Goal: Transaction & Acquisition: Download file/media

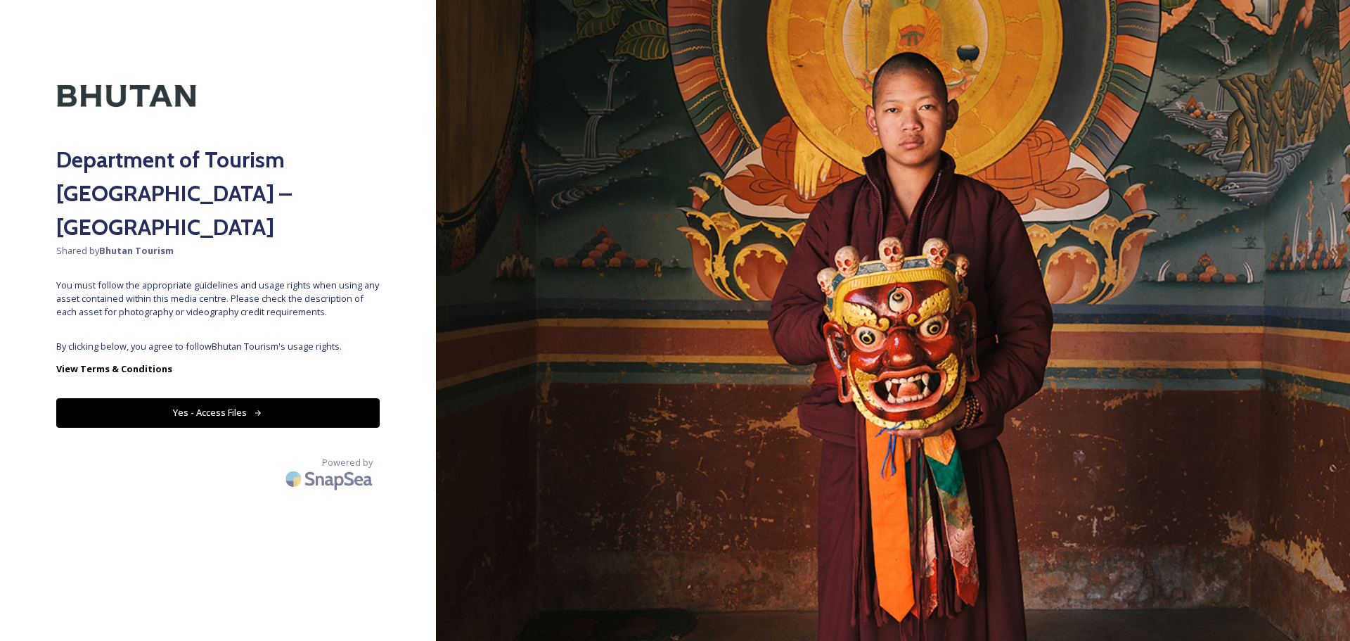
click at [305, 398] on button "Yes - Access Files" at bounding box center [218, 412] width 324 height 29
click at [324, 398] on button "Yes - Access Files" at bounding box center [218, 412] width 324 height 29
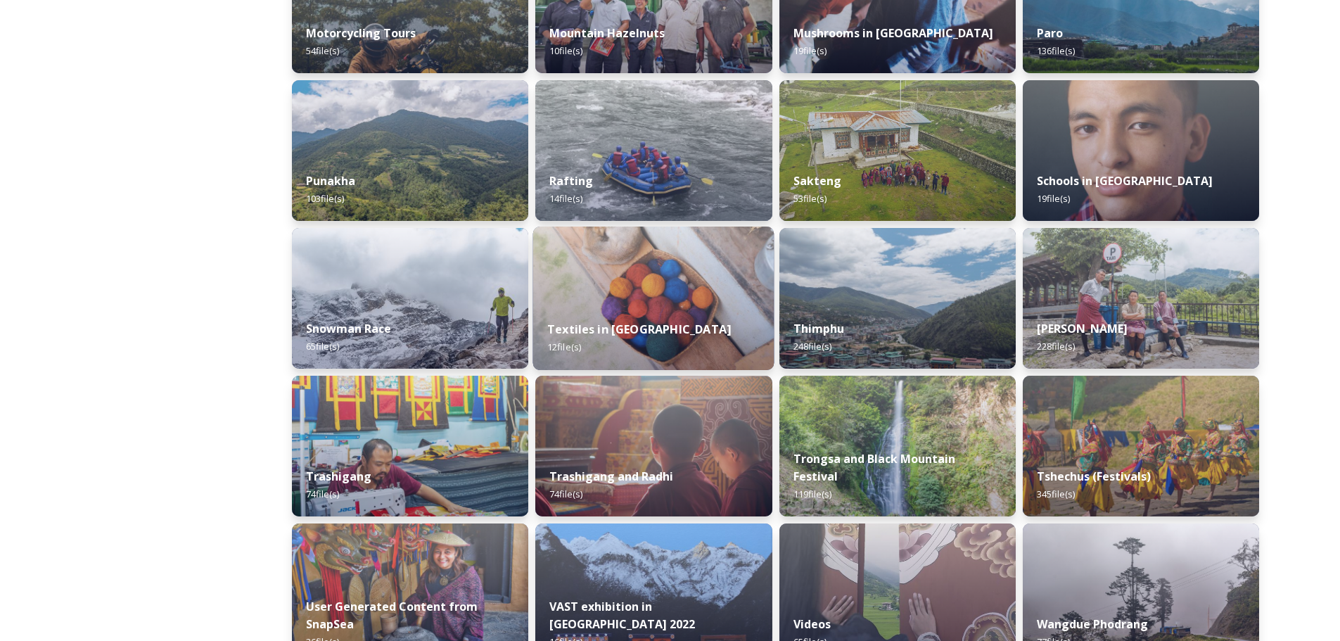
scroll to position [1196, 0]
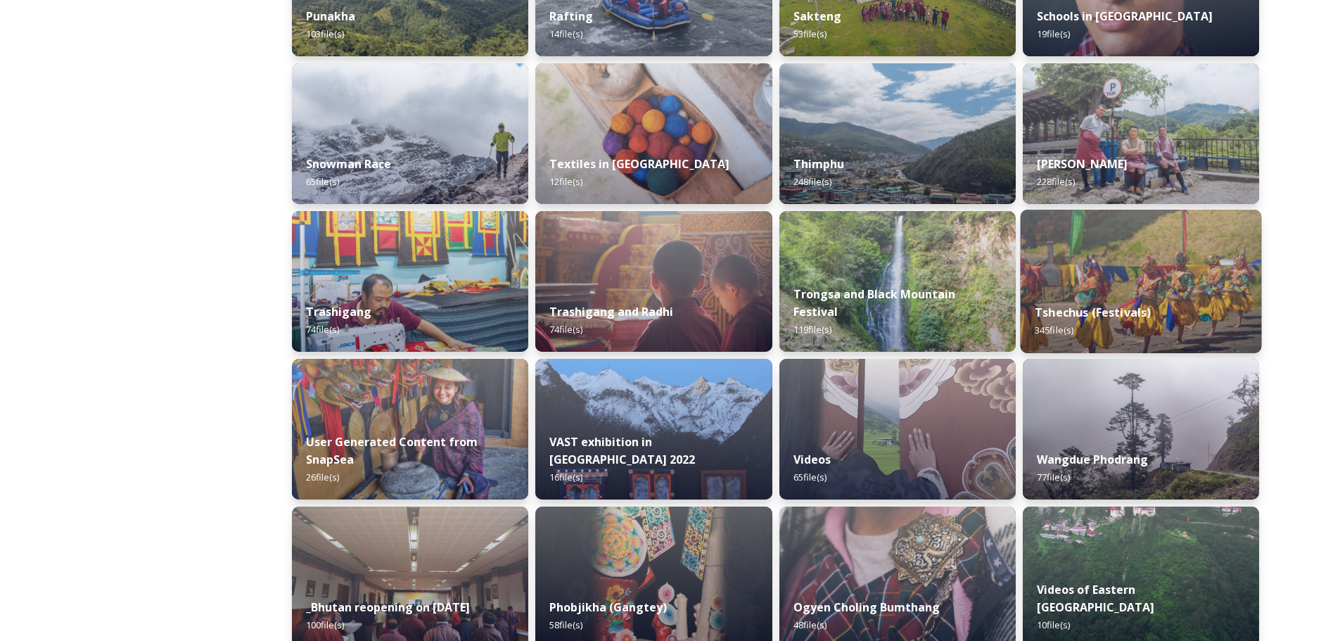
click at [1102, 276] on img at bounding box center [1140, 281] width 241 height 143
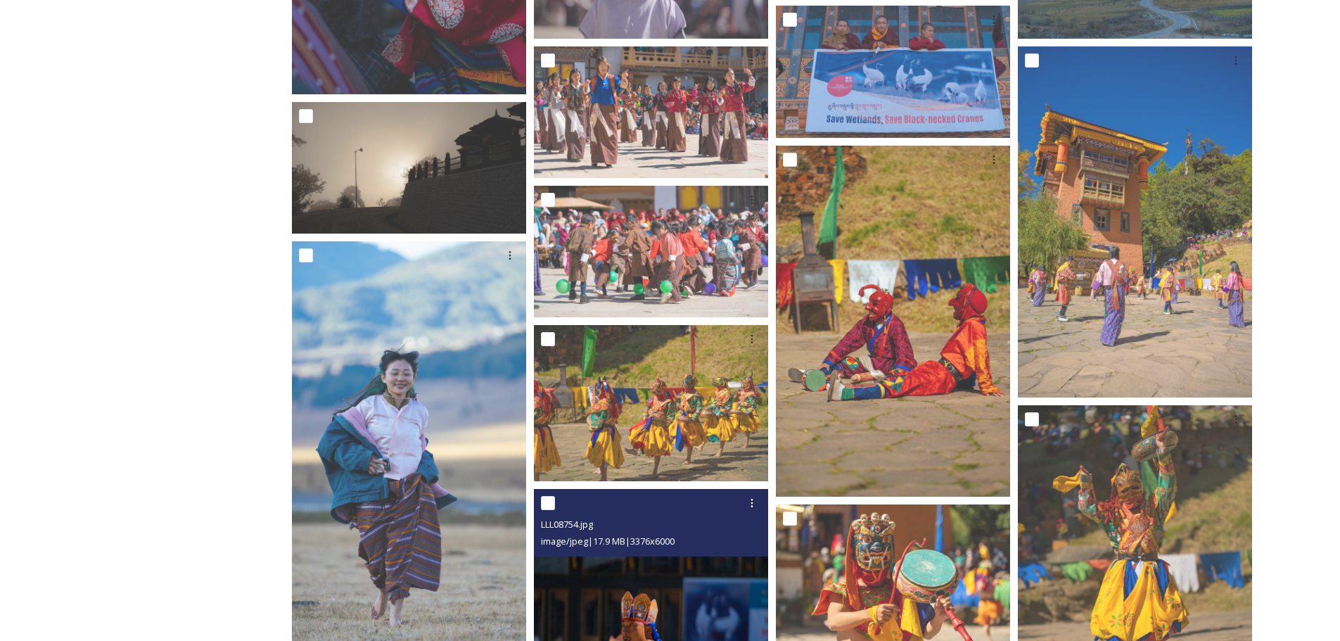
scroll to position [1219, 0]
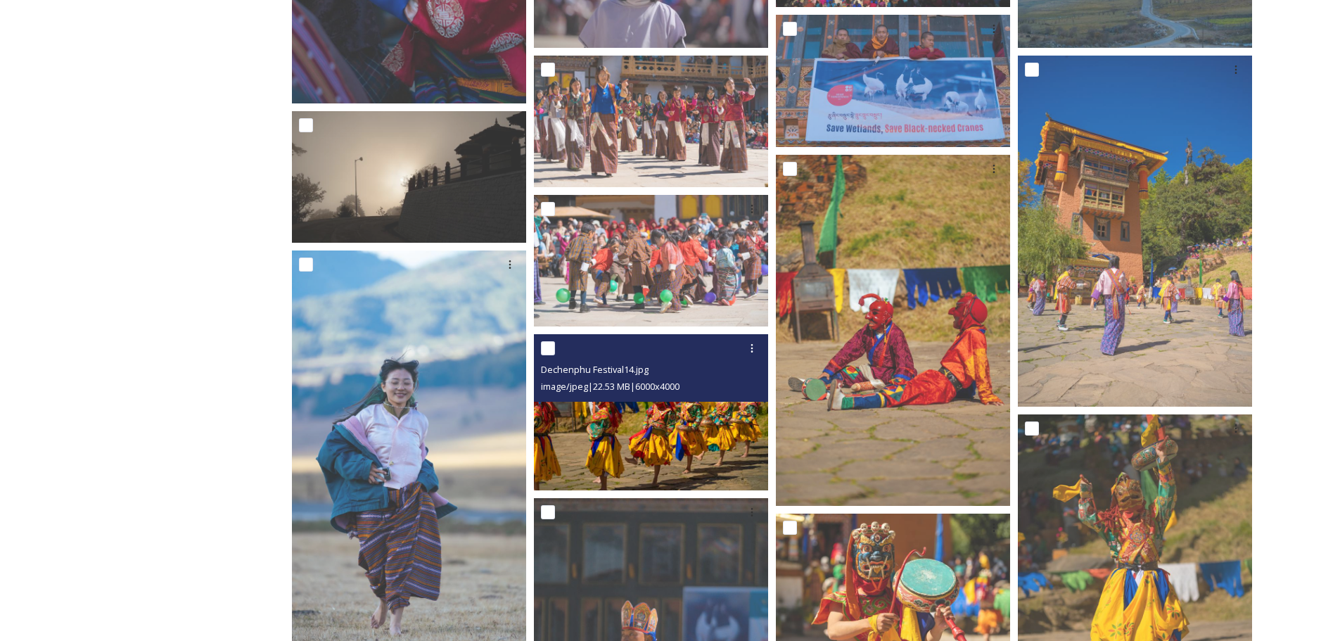
click at [620, 391] on span "image/jpeg | 22.53 MB | 6000 x 4000" at bounding box center [610, 386] width 139 height 13
click at [620, 435] on img at bounding box center [651, 412] width 234 height 156
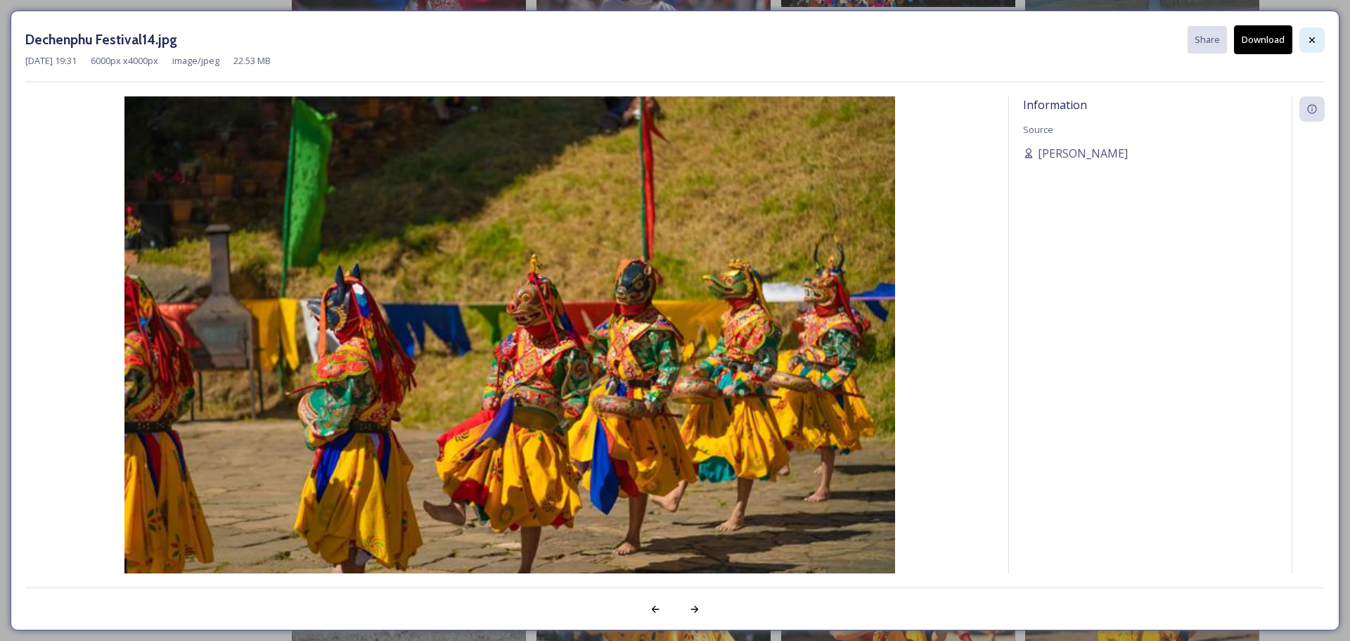
click at [1324, 41] on div at bounding box center [1312, 39] width 25 height 25
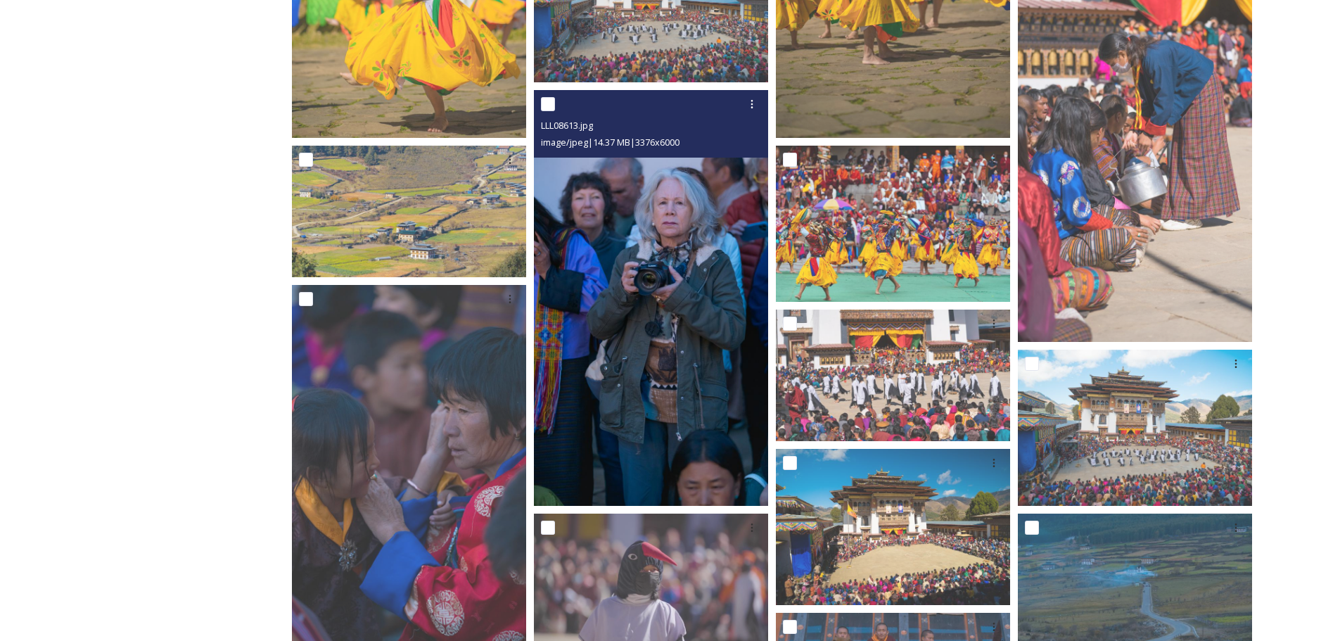
scroll to position [445, 0]
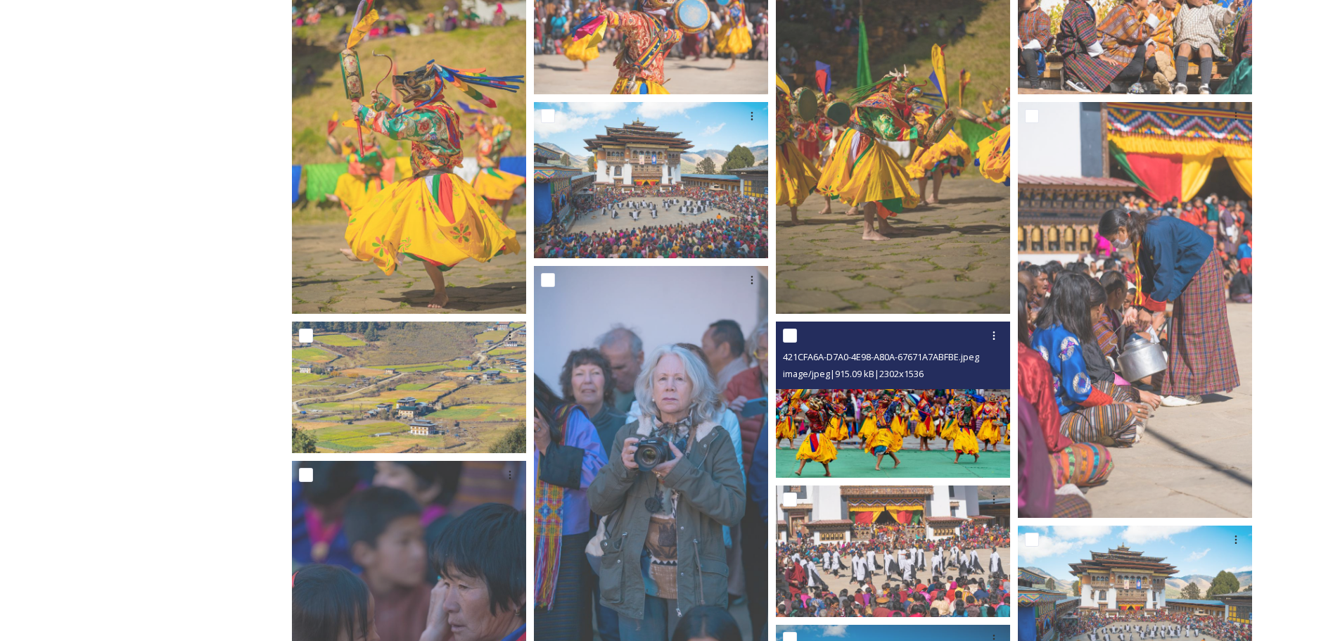
click at [857, 412] on img at bounding box center [893, 399] width 234 height 156
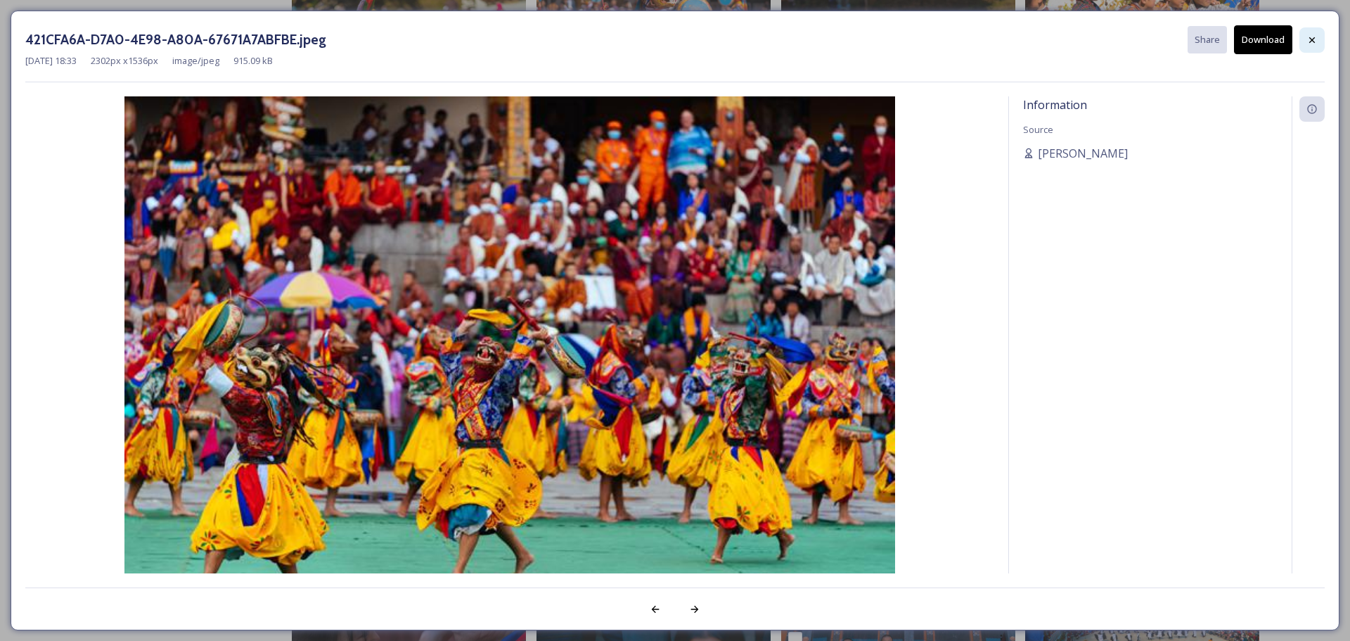
click at [1309, 46] on div at bounding box center [1312, 39] width 25 height 25
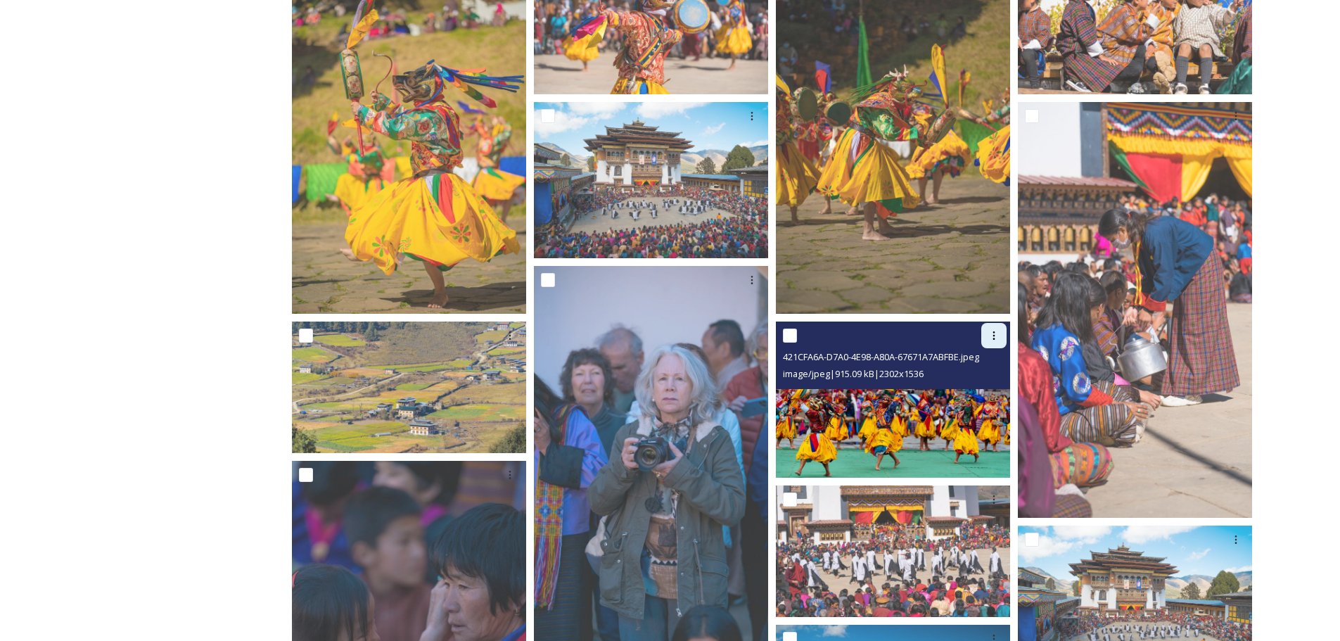
click at [997, 333] on icon at bounding box center [993, 335] width 11 height 11
click at [987, 390] on span "Download" at bounding box center [977, 393] width 43 height 13
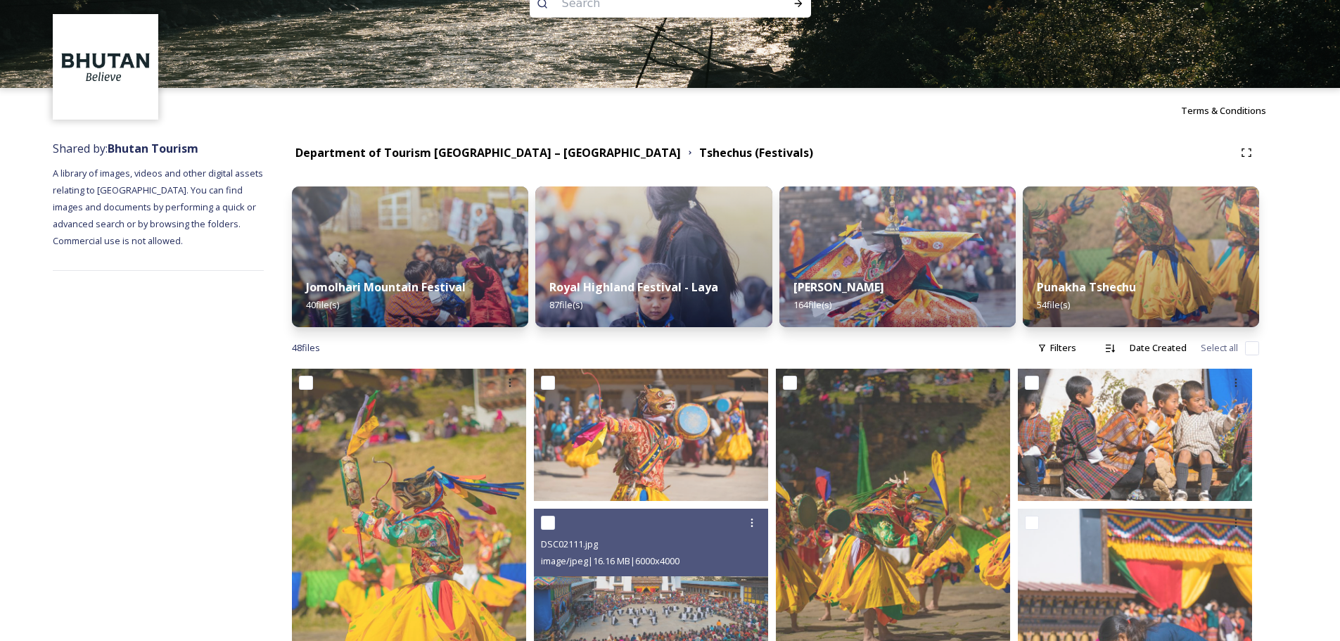
scroll to position [23, 0]
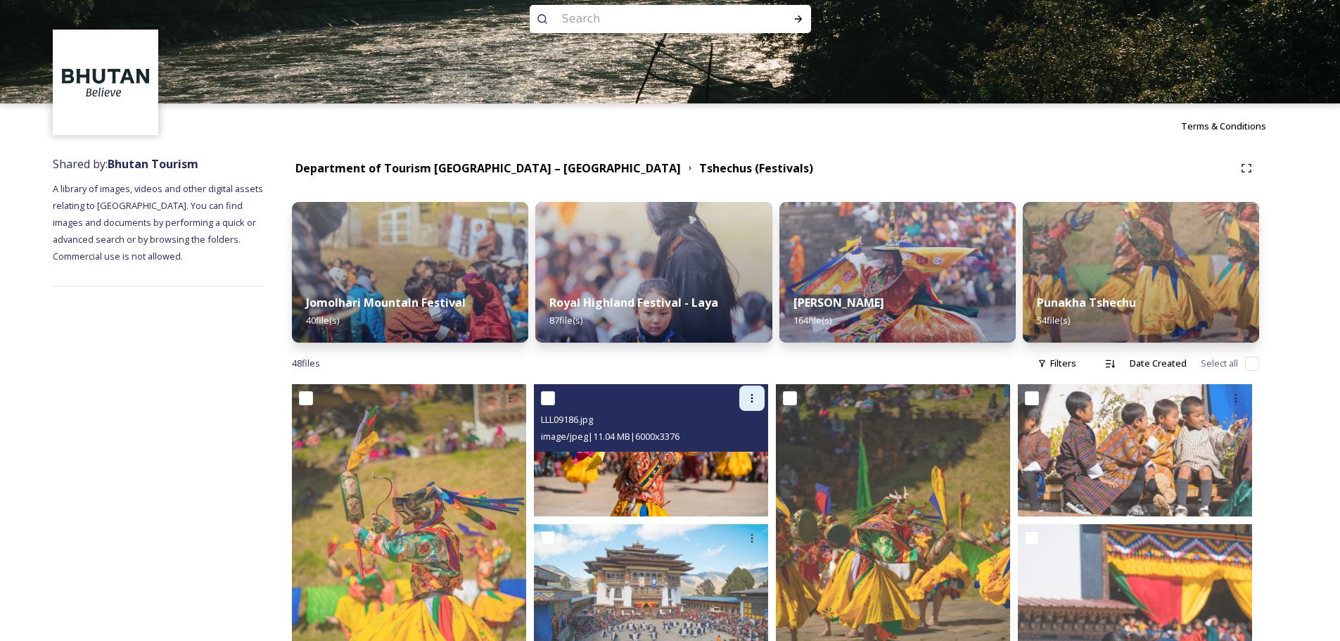
click at [754, 403] on icon at bounding box center [751, 397] width 11 height 11
click at [746, 452] on span "Download" at bounding box center [735, 455] width 43 height 13
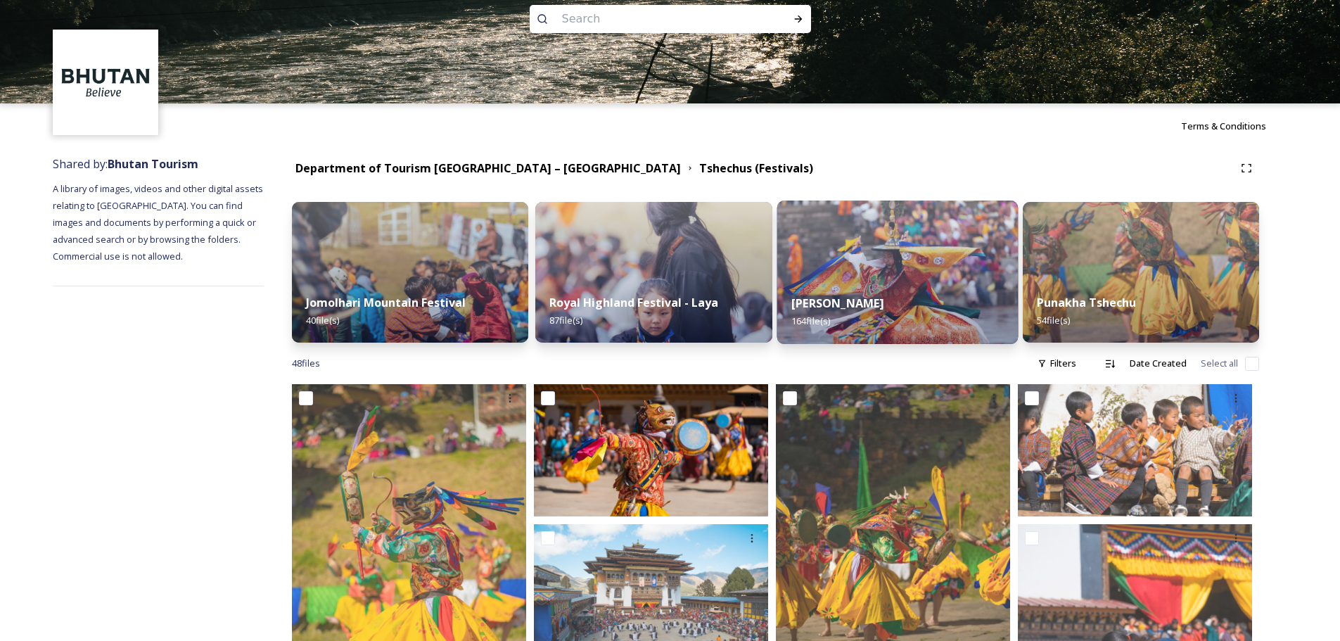
click at [962, 228] on img at bounding box center [896, 271] width 241 height 143
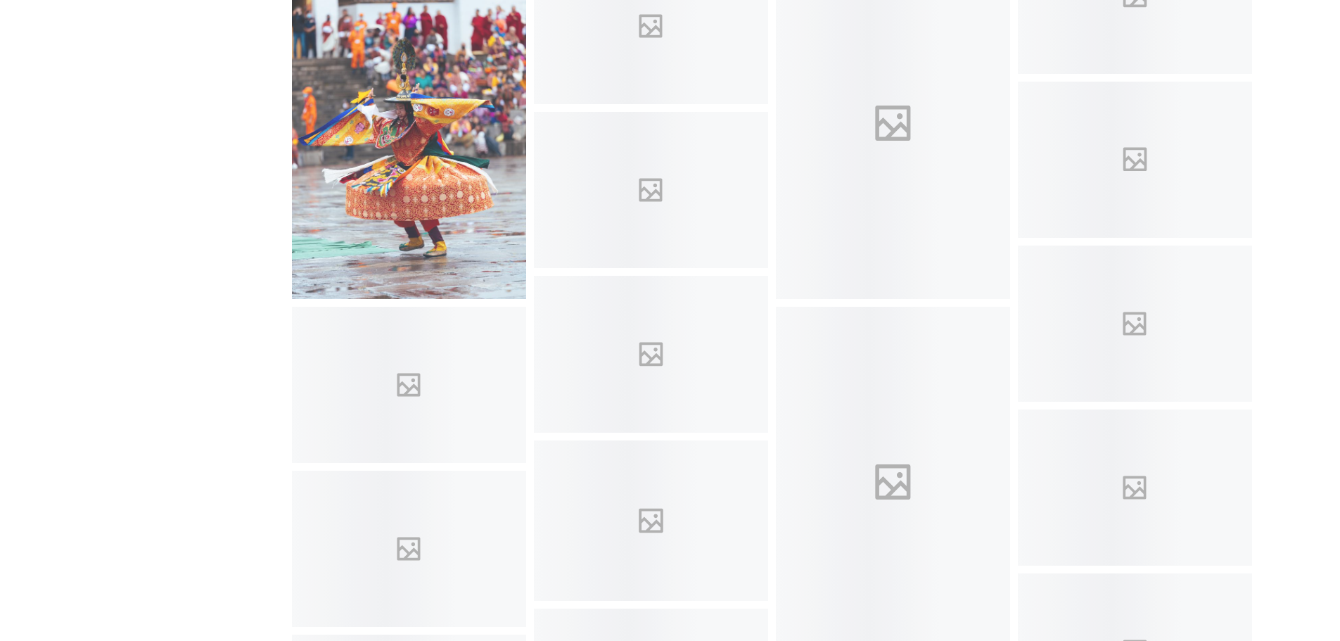
scroll to position [1688, 0]
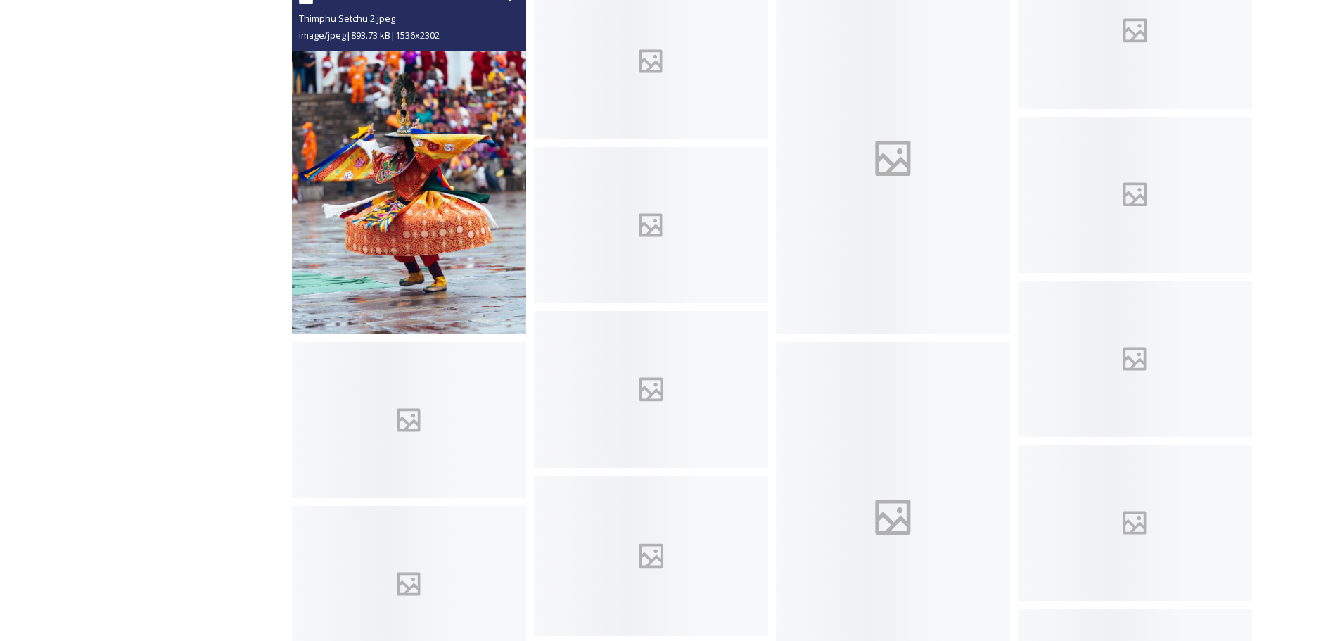
click at [459, 228] on img at bounding box center [409, 158] width 234 height 351
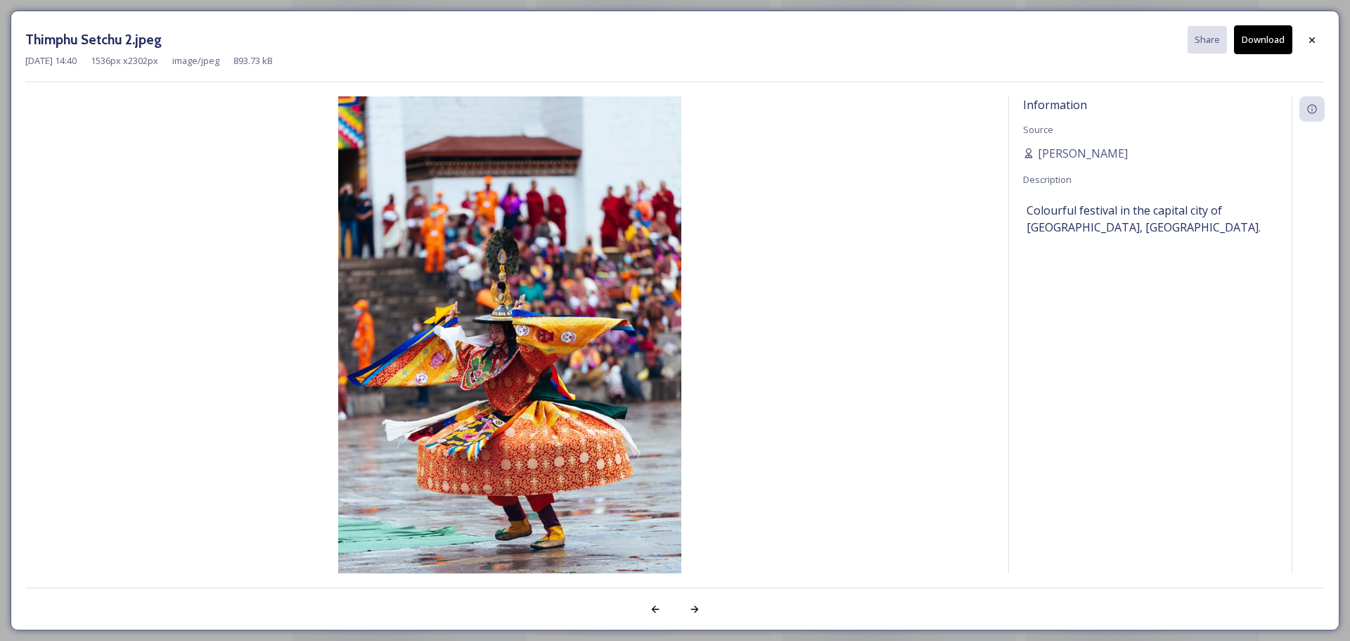
click at [1271, 35] on button "Download" at bounding box center [1263, 39] width 58 height 29
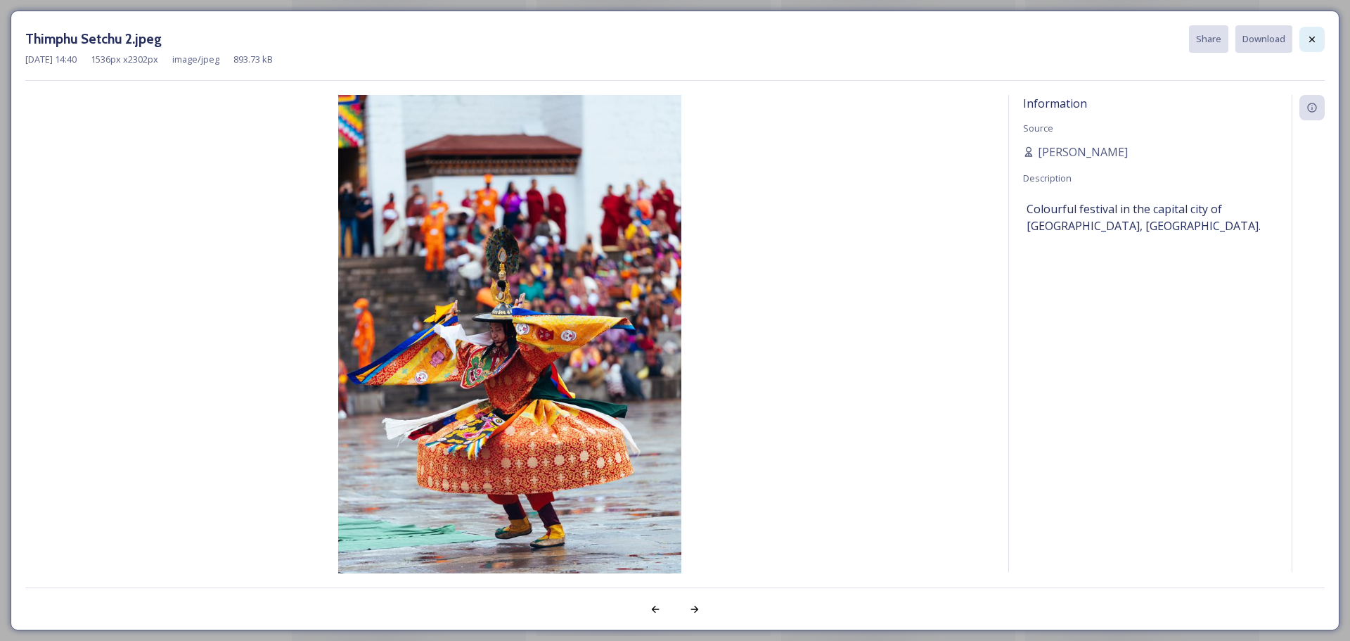
click at [1305, 37] on div at bounding box center [1312, 39] width 25 height 25
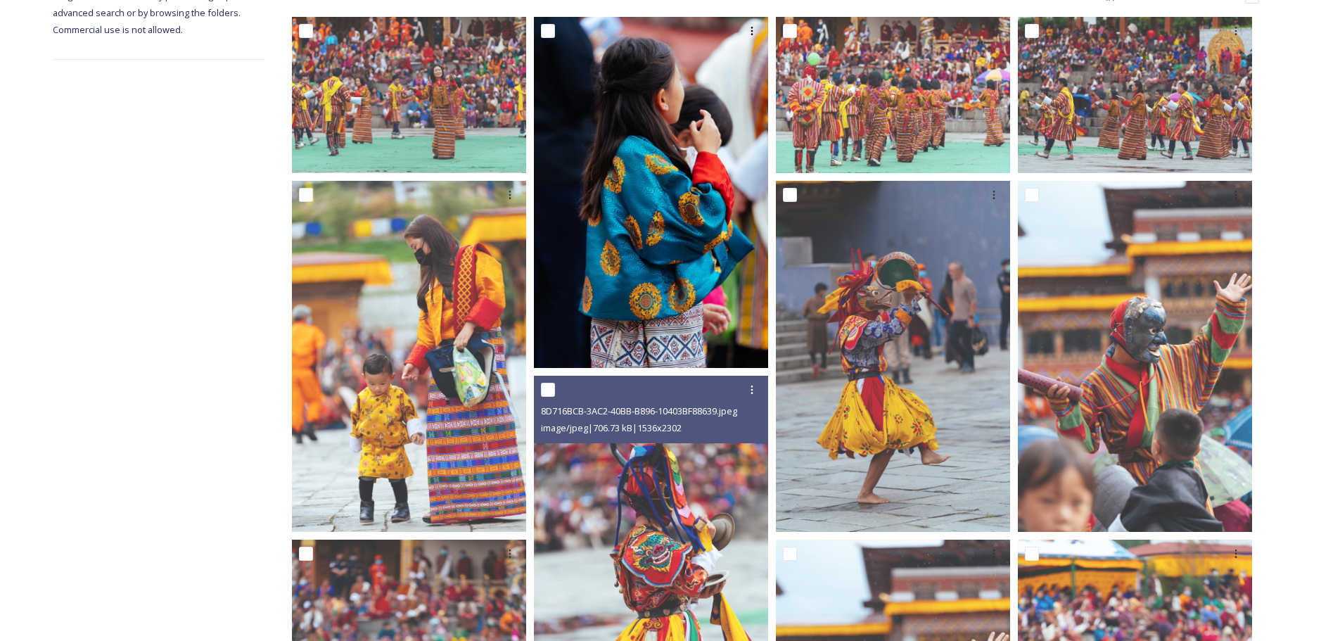
scroll to position [211, 0]
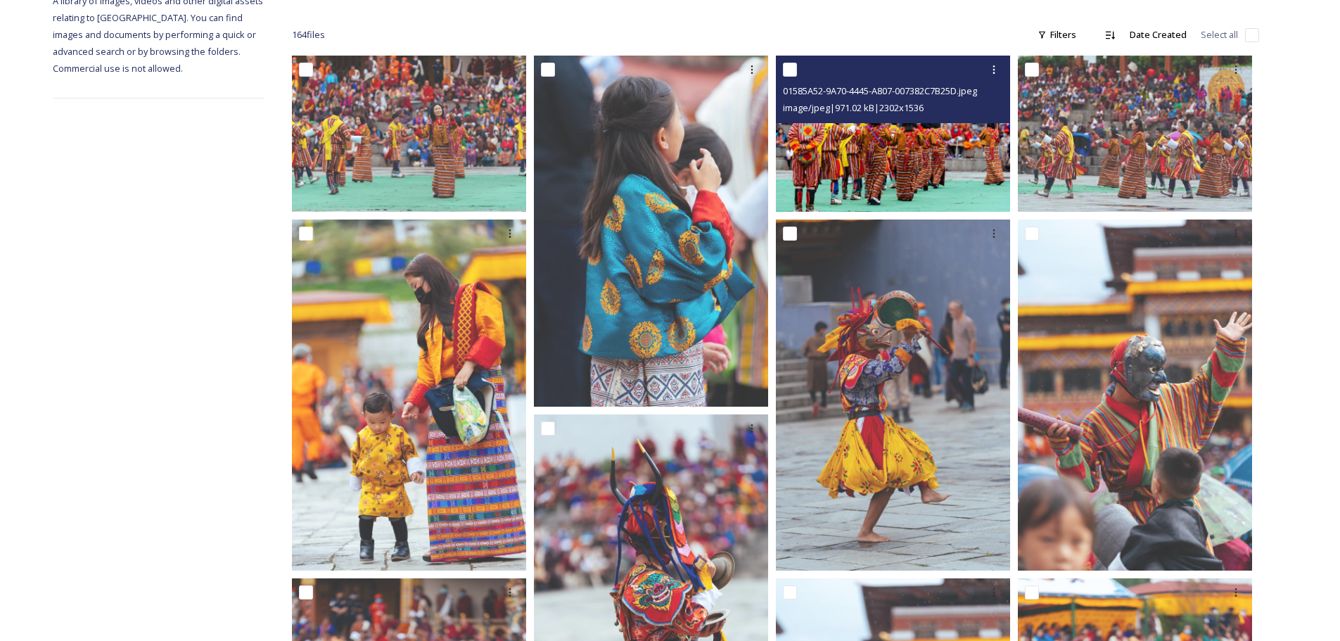
click at [959, 155] on img at bounding box center [893, 134] width 234 height 156
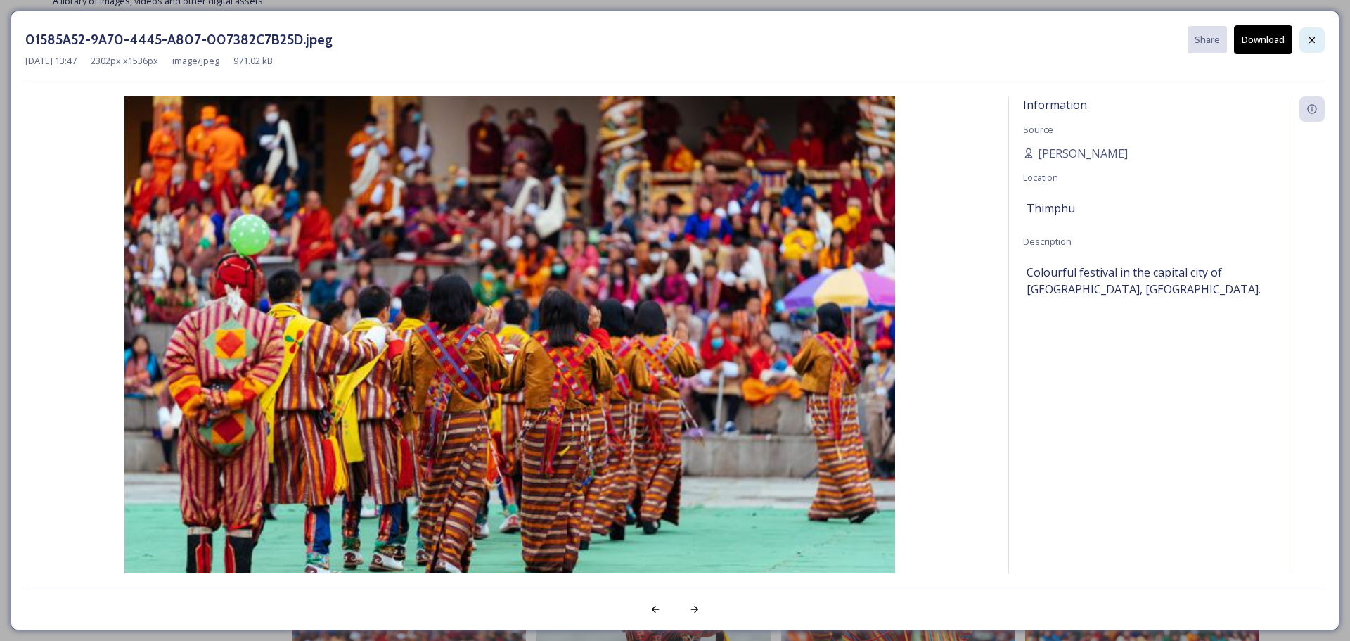
click at [1308, 41] on icon at bounding box center [1312, 39] width 11 height 11
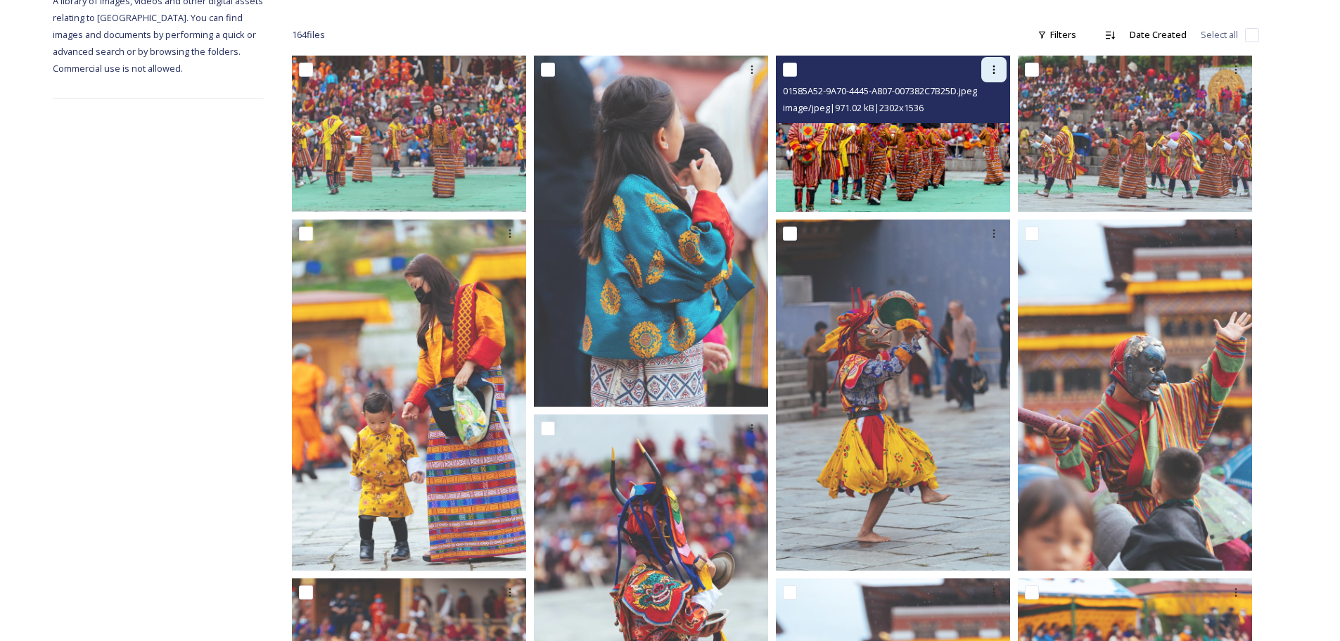
click at [990, 76] on div at bounding box center [993, 69] width 25 height 25
click at [984, 122] on span "Download" at bounding box center [977, 127] width 43 height 13
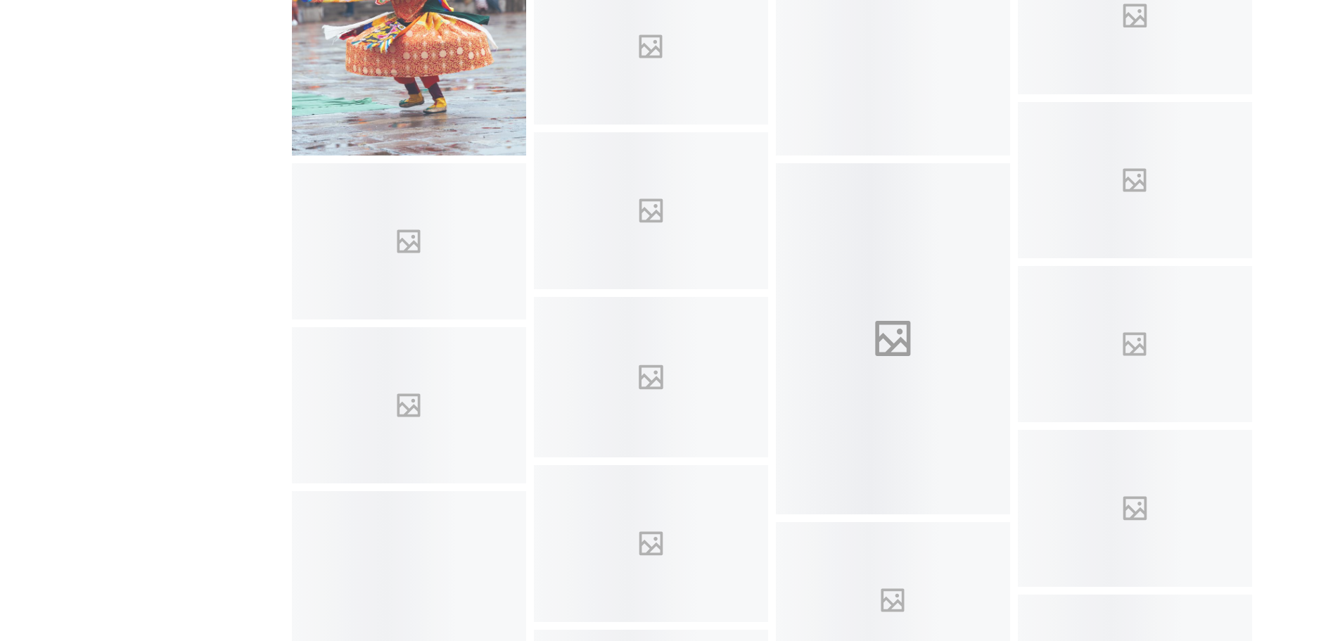
scroll to position [2040, 0]
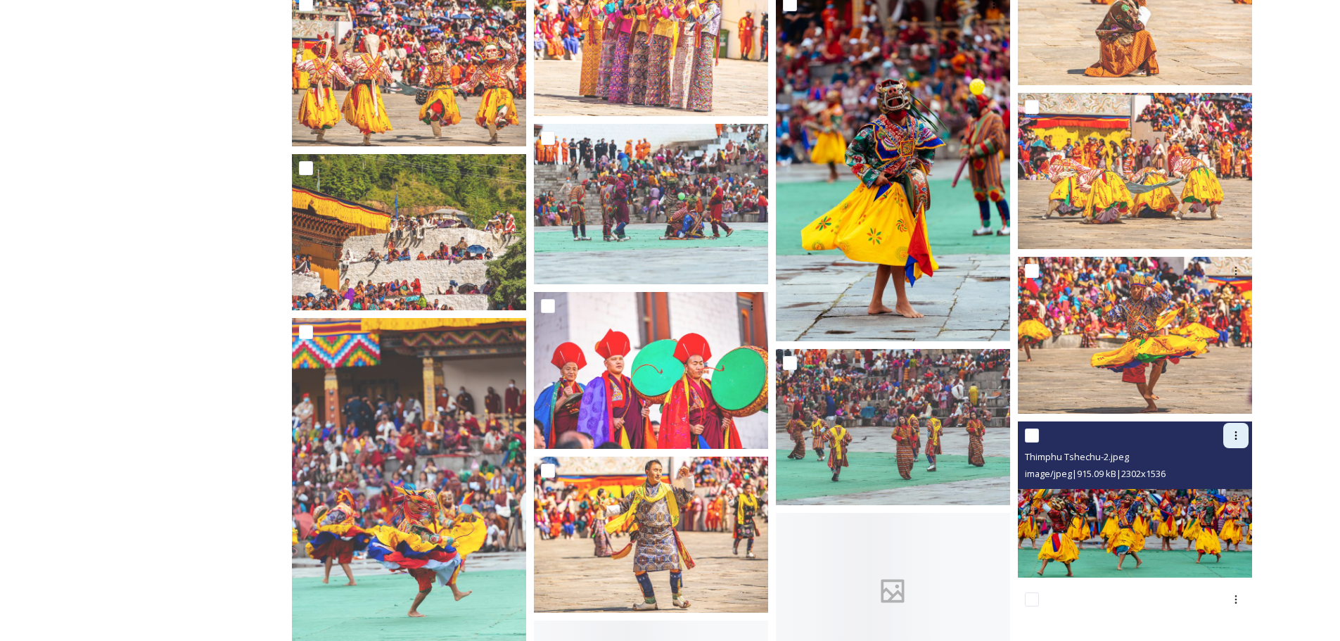
click at [1232, 437] on icon at bounding box center [1235, 435] width 11 height 11
click at [1224, 497] on span "Download" at bounding box center [1219, 493] width 43 height 13
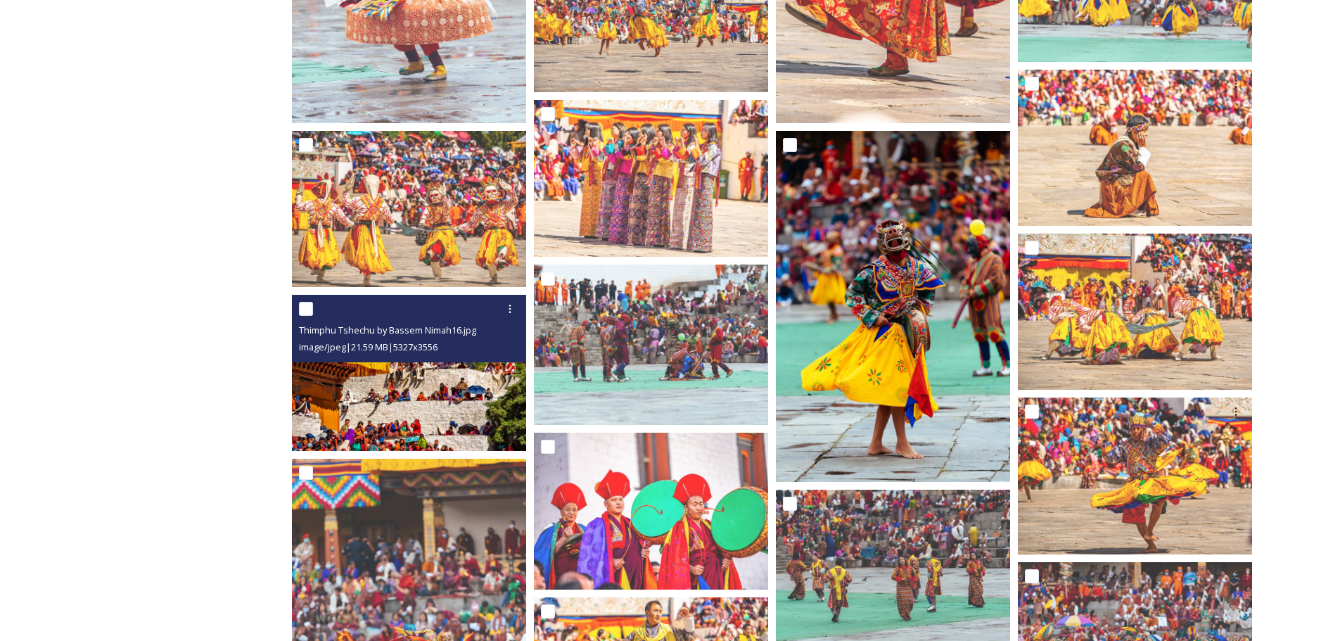
scroll to position [1618, 0]
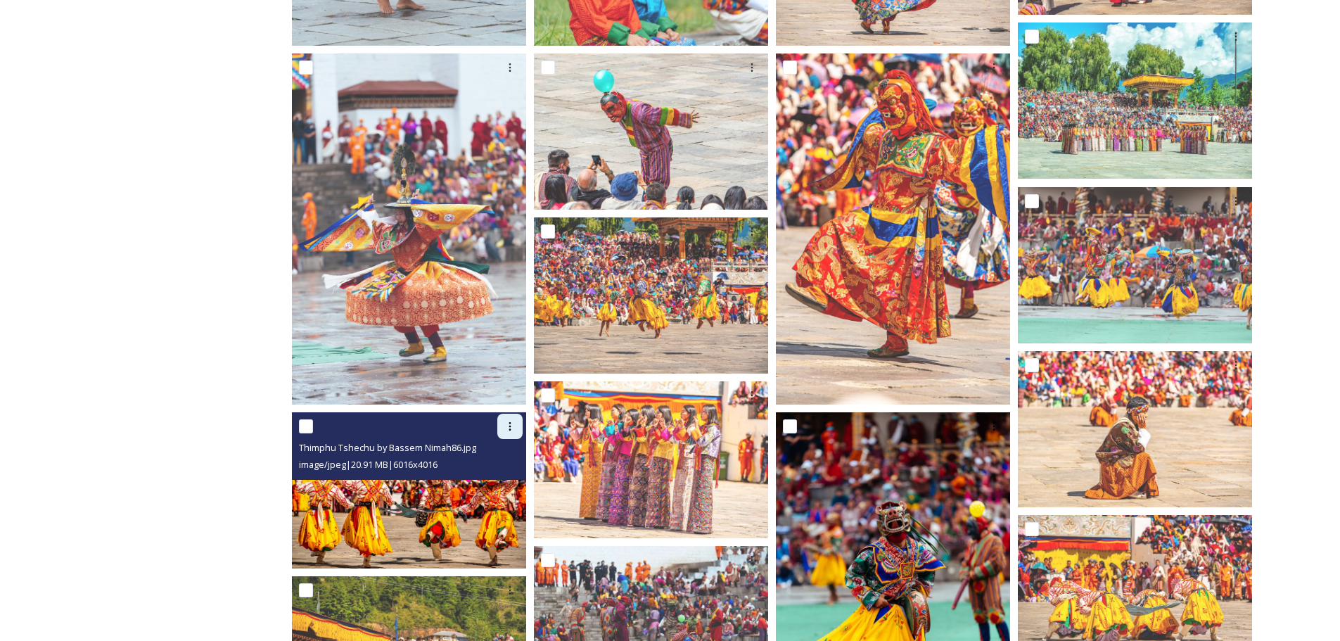
click at [513, 432] on div at bounding box center [509, 426] width 25 height 25
click at [509, 487] on span "Download" at bounding box center [493, 484] width 43 height 13
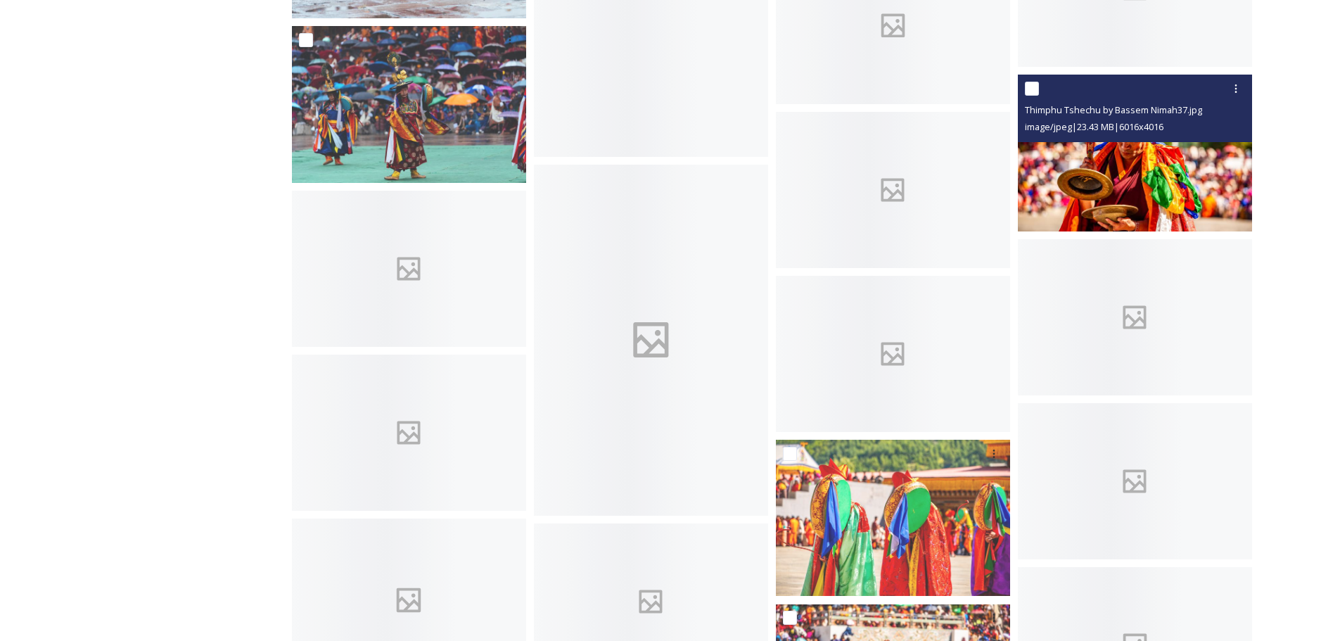
scroll to position [4065, 0]
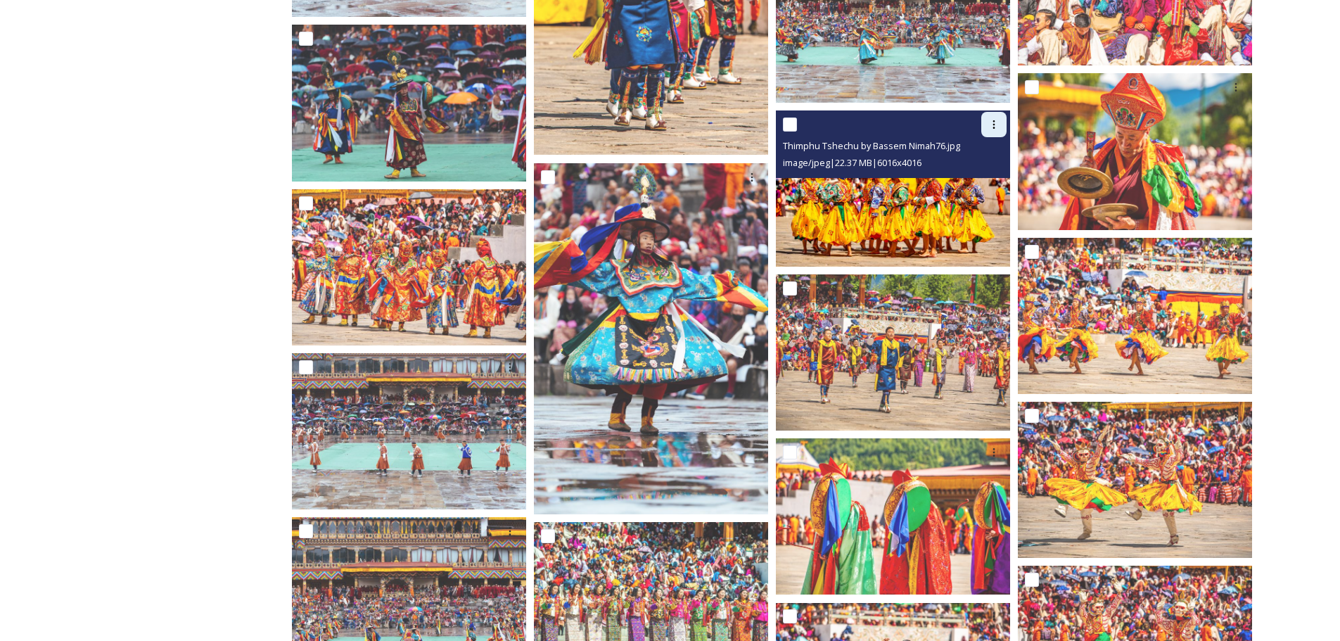
click at [997, 129] on icon at bounding box center [993, 124] width 11 height 11
click at [985, 183] on span "Download" at bounding box center [977, 182] width 43 height 13
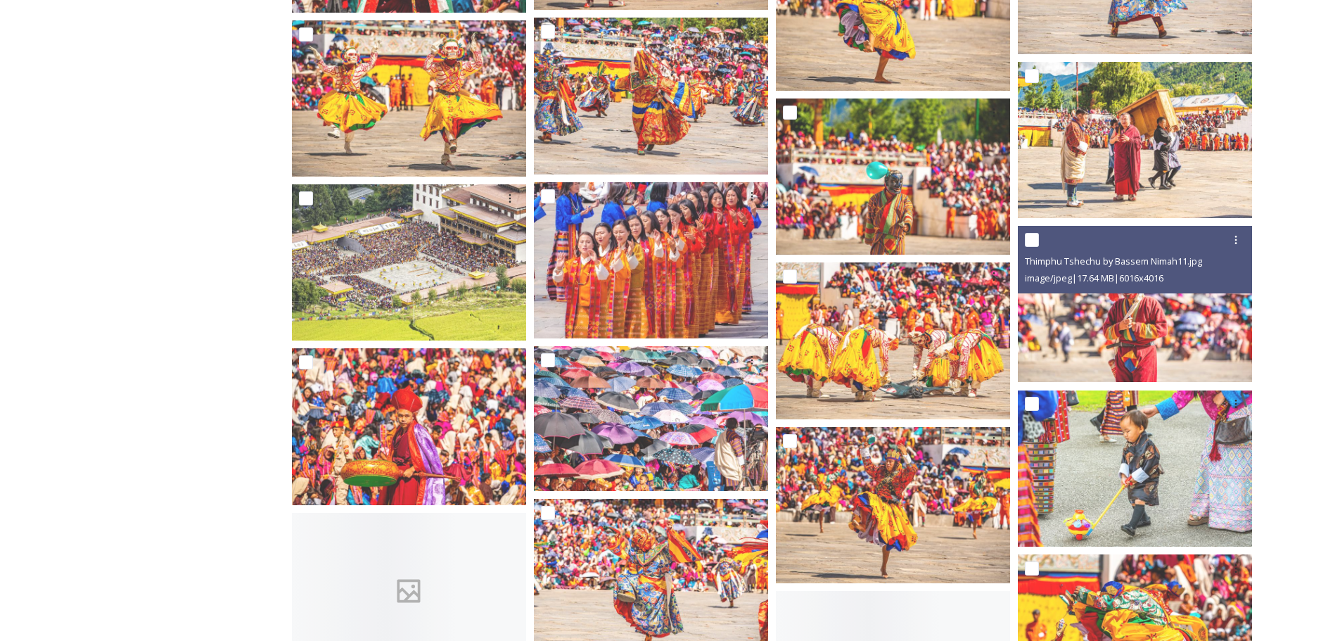
scroll to position [5683, 0]
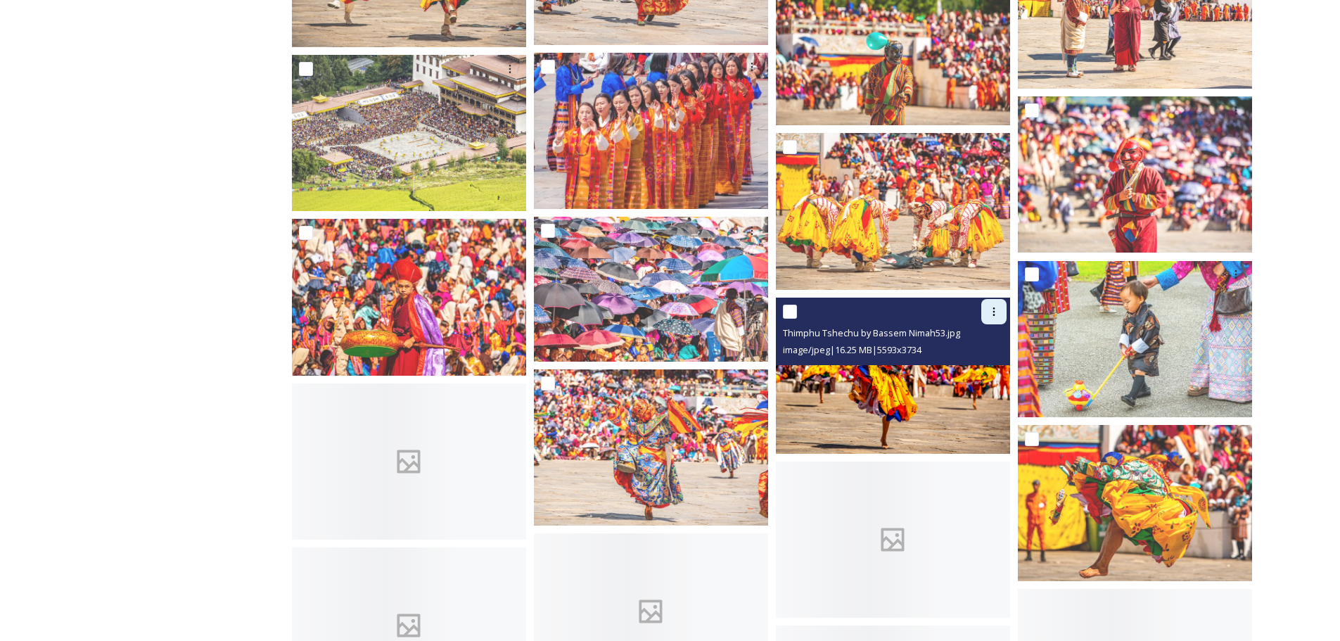
click at [995, 314] on icon at bounding box center [994, 311] width 2 height 8
click at [978, 369] on span "Download" at bounding box center [977, 369] width 43 height 13
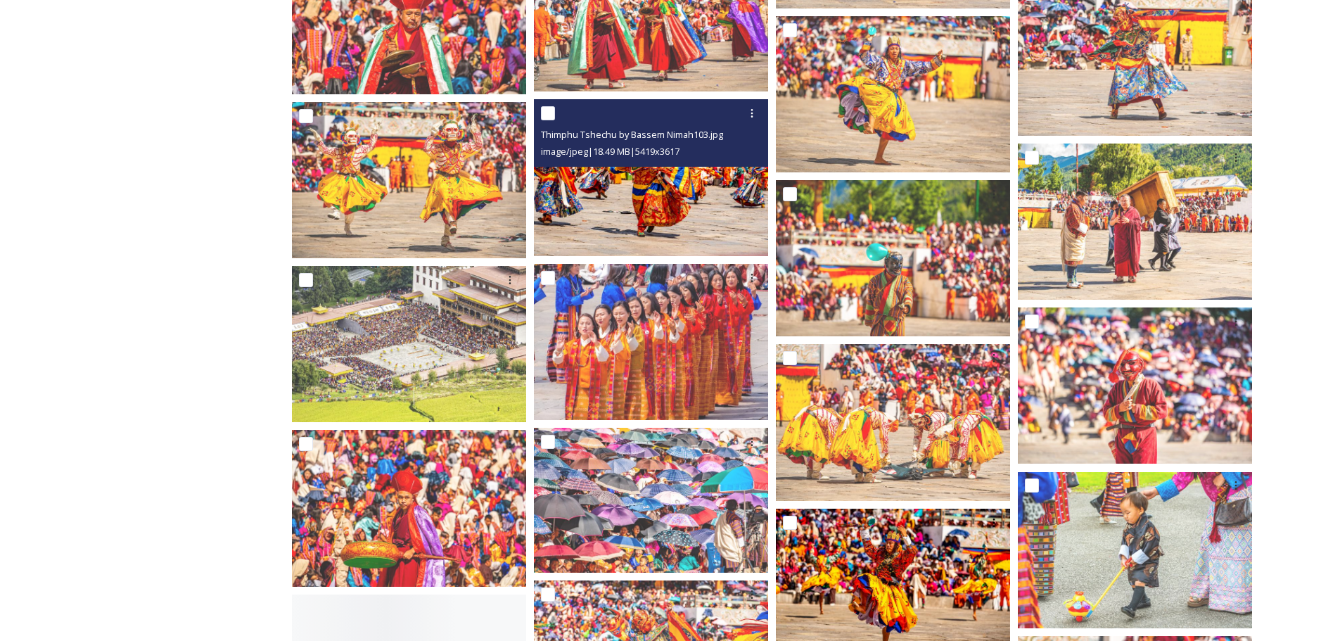
scroll to position [5191, 0]
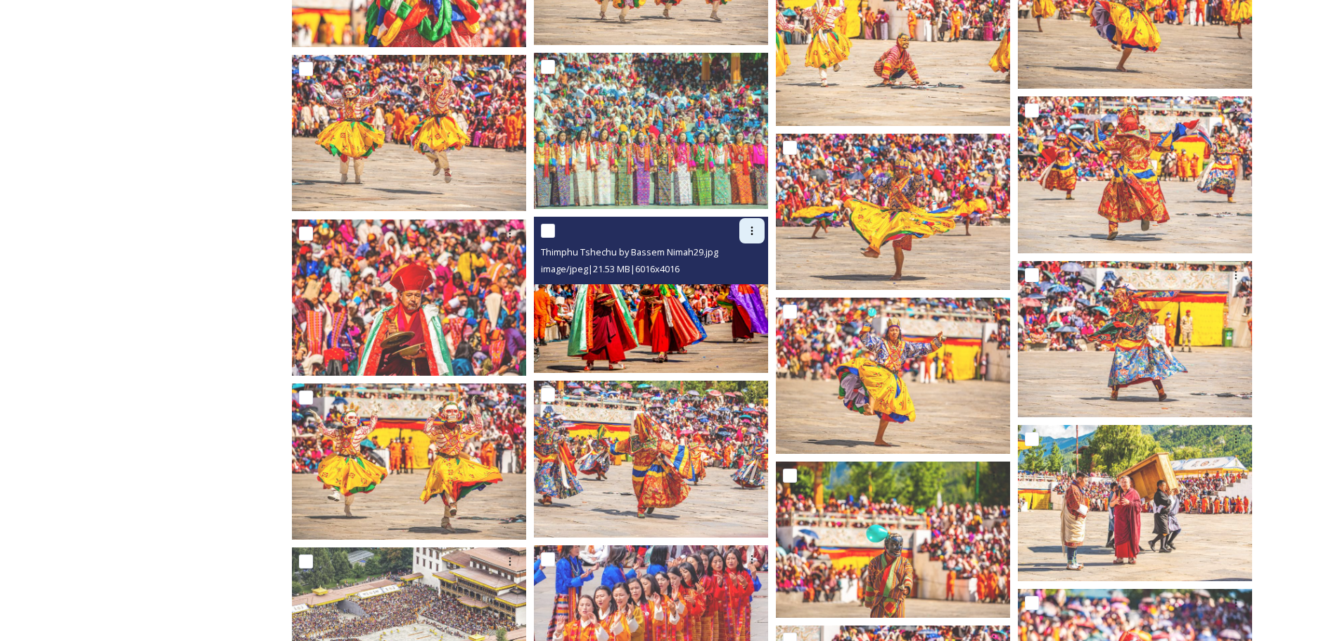
click at [753, 231] on icon at bounding box center [752, 230] width 2 height 8
click at [725, 286] on span "Download" at bounding box center [735, 288] width 43 height 13
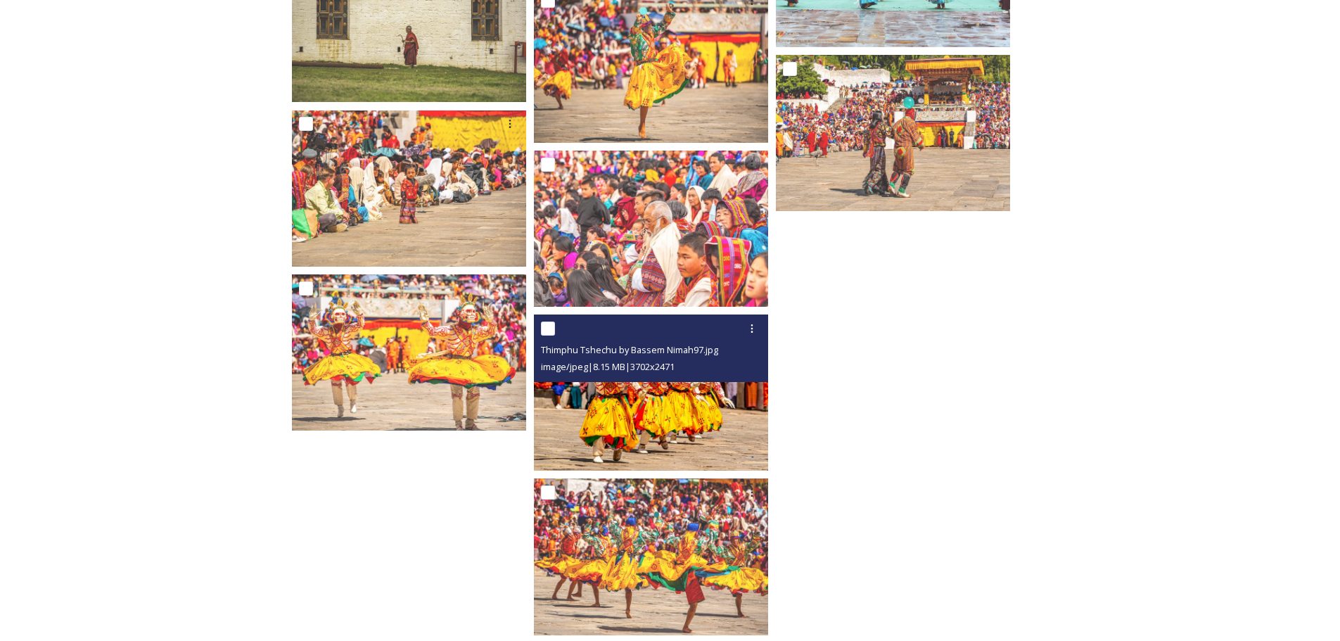
scroll to position [8145, 0]
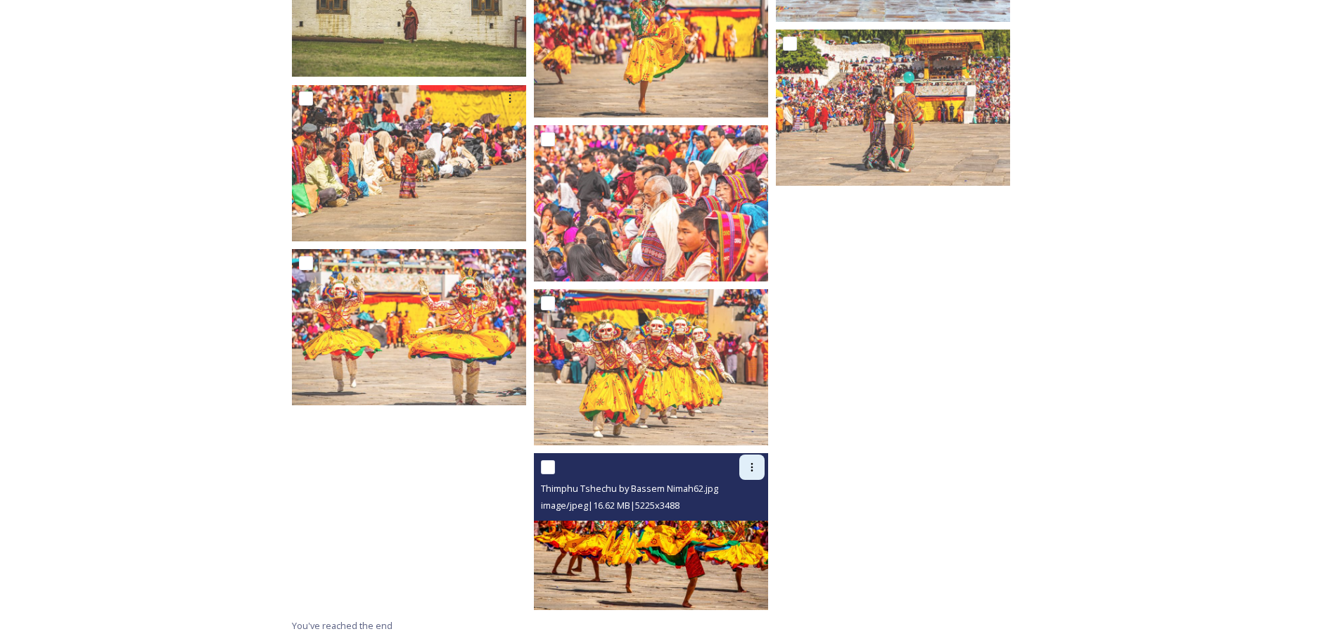
click at [750, 469] on icon at bounding box center [751, 466] width 11 height 11
click at [742, 527] on span "Download" at bounding box center [735, 525] width 43 height 13
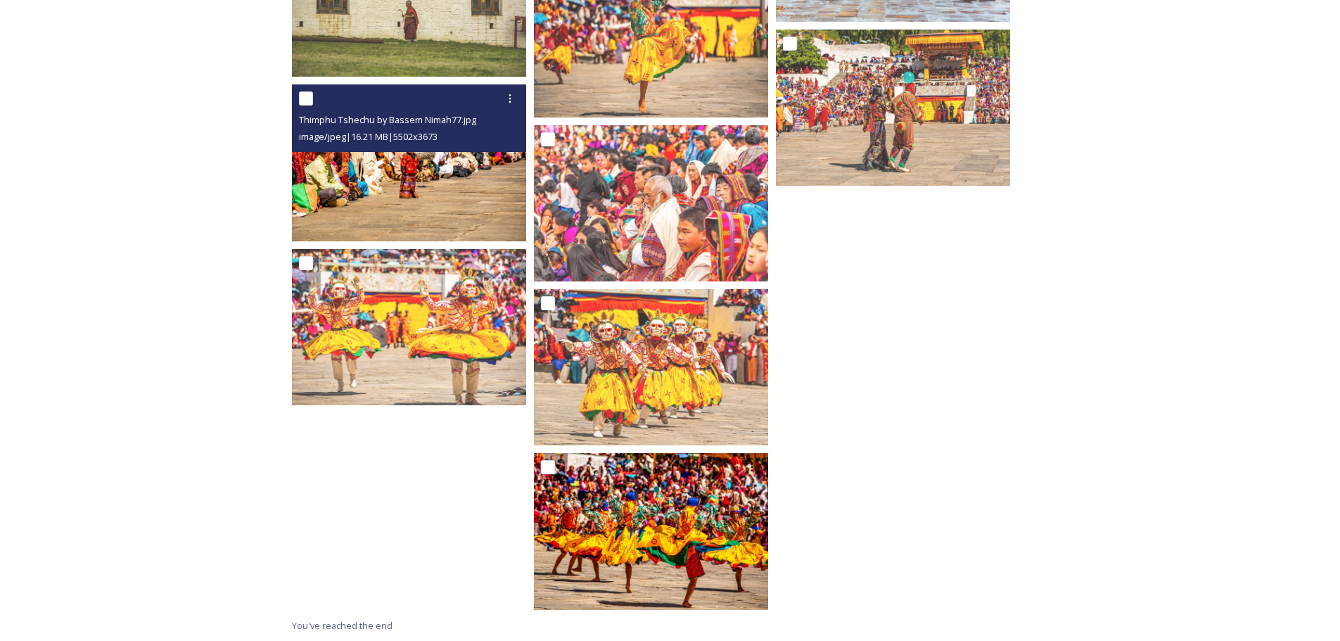
click at [474, 194] on img at bounding box center [409, 163] width 234 height 156
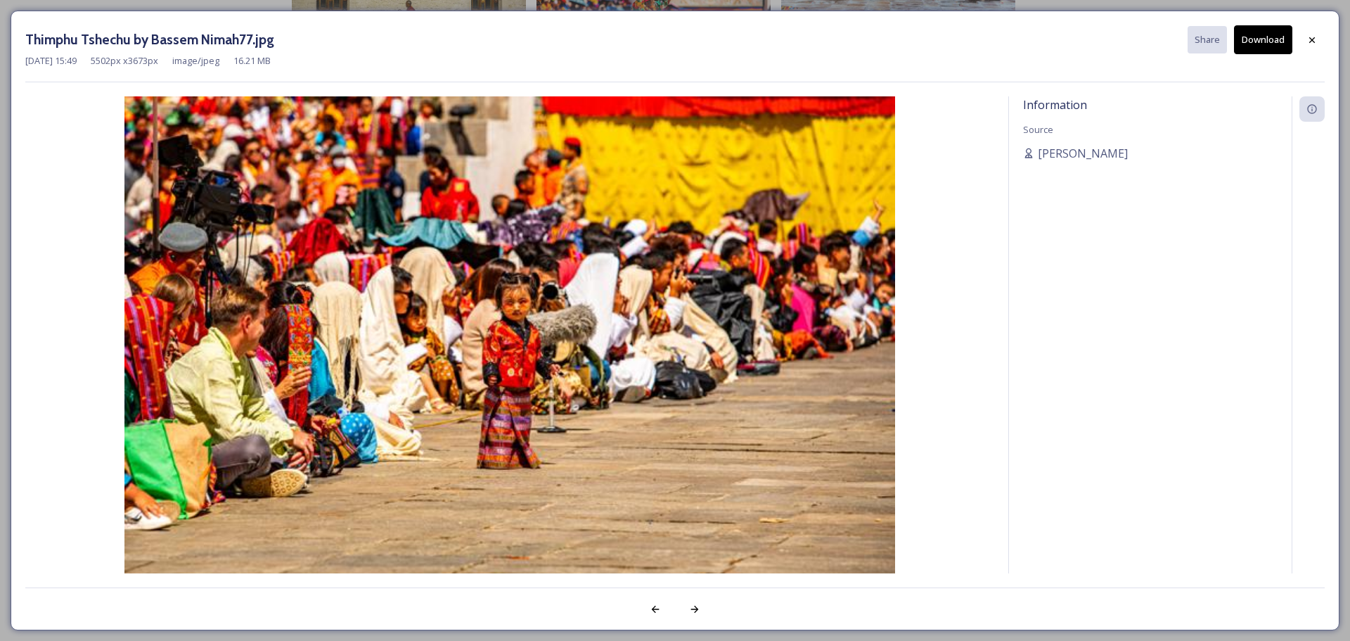
click at [474, 194] on img at bounding box center [509, 353] width 969 height 514
click at [1307, 52] on div at bounding box center [1312, 39] width 25 height 25
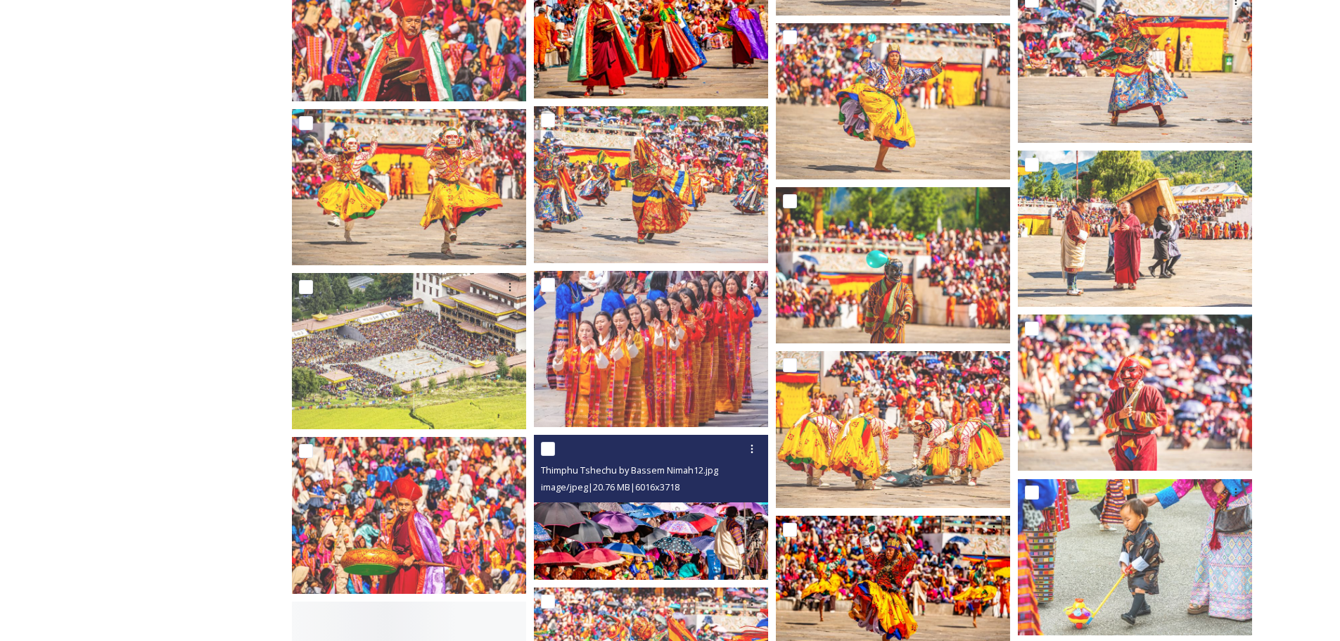
scroll to position [5683, 0]
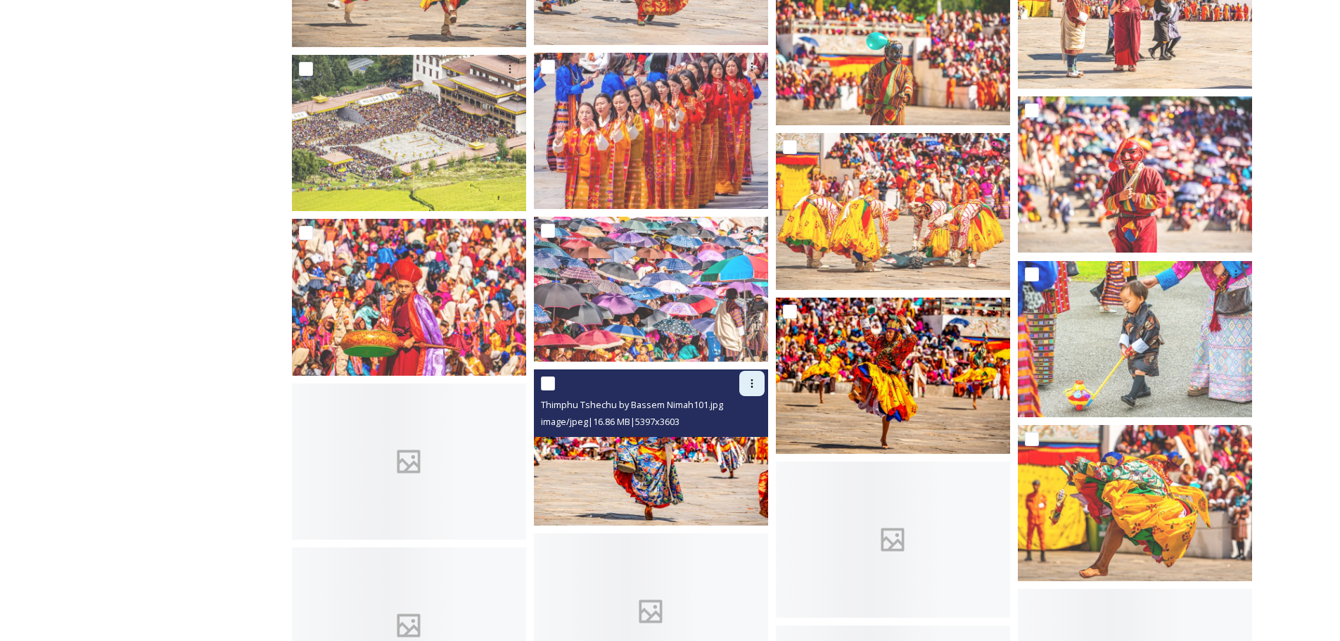
click at [758, 383] on div at bounding box center [751, 383] width 25 height 25
click at [755, 444] on span "Download" at bounding box center [735, 441] width 43 height 13
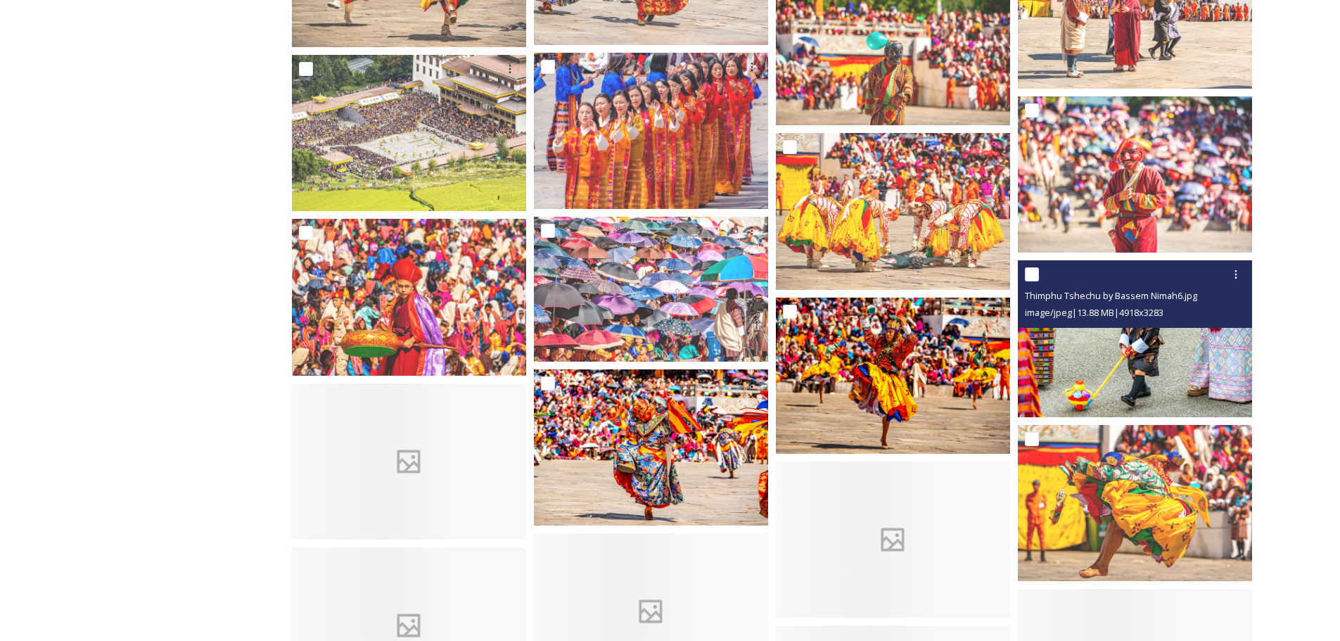
click at [1144, 346] on img at bounding box center [1135, 339] width 234 height 156
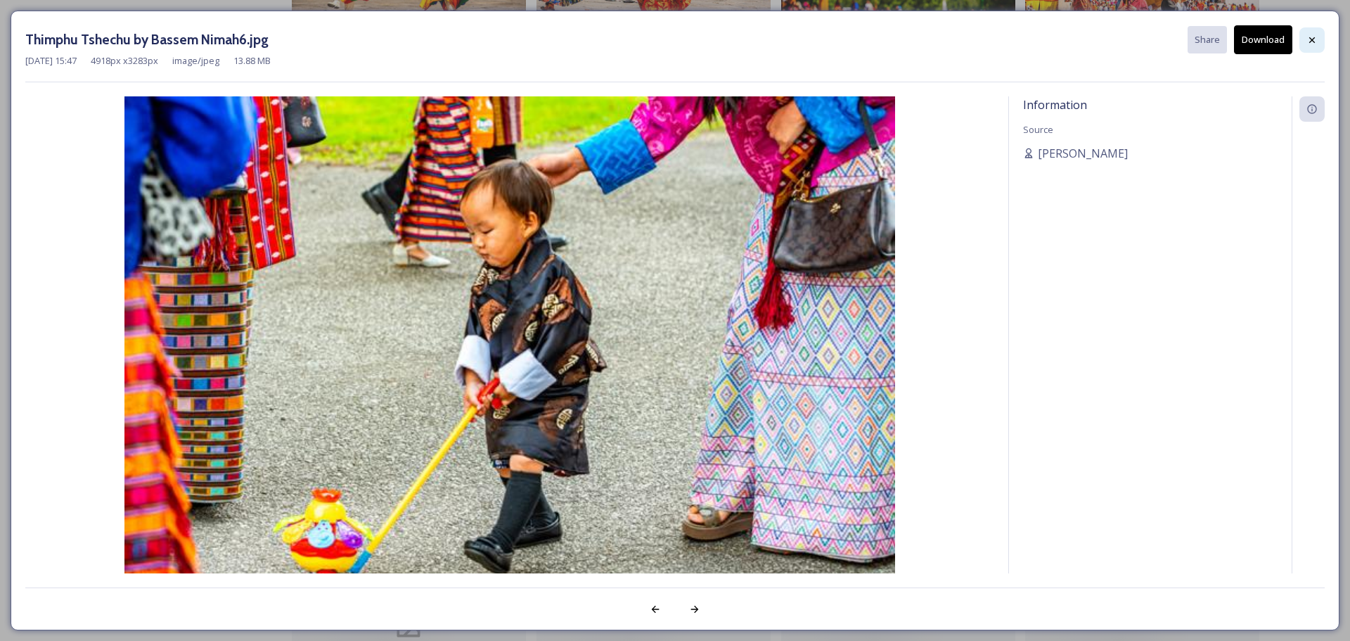
click at [1312, 44] on icon at bounding box center [1312, 39] width 11 height 11
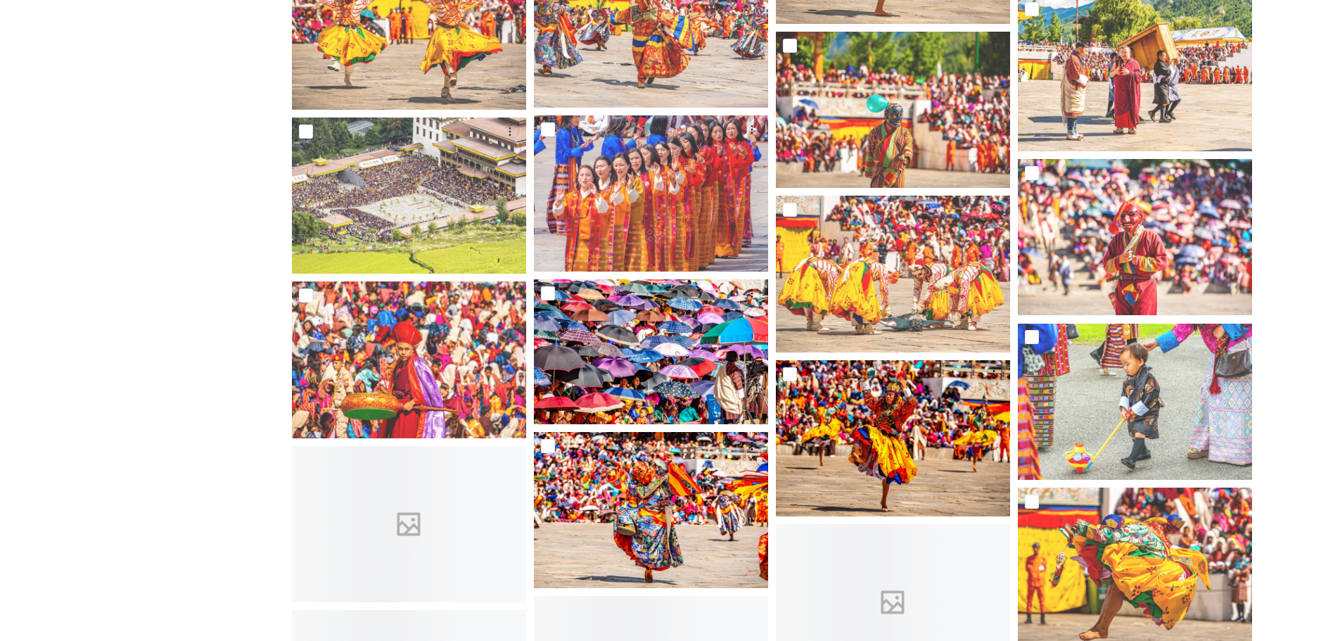
scroll to position [5613, 0]
